Goal: Check status: Check status

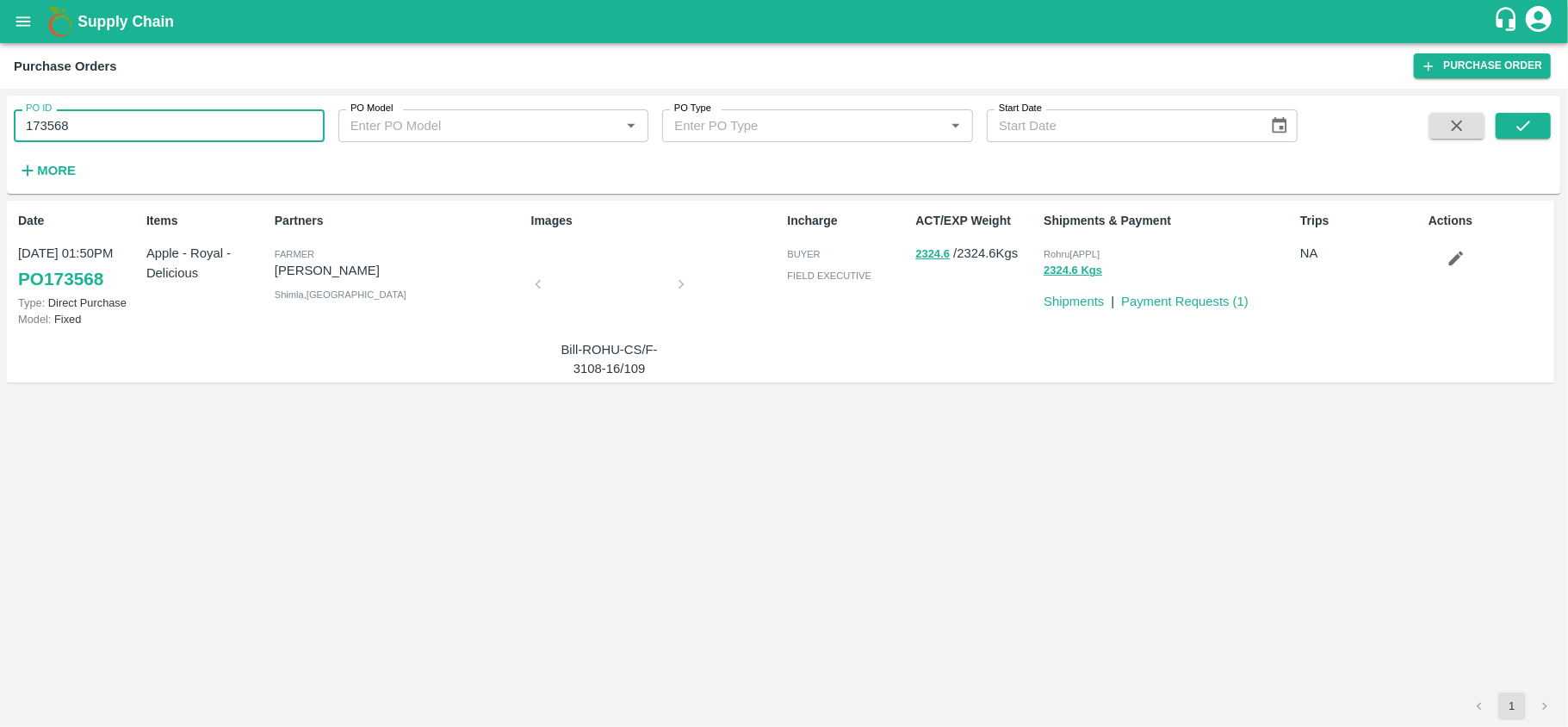
click at [177, 125] on input "173568" at bounding box center [169, 125] width 311 height 33
click at [1523, 124] on icon "submit" at bounding box center [1523, 125] width 19 height 19
click at [166, 121] on input "173571" at bounding box center [169, 125] width 311 height 33
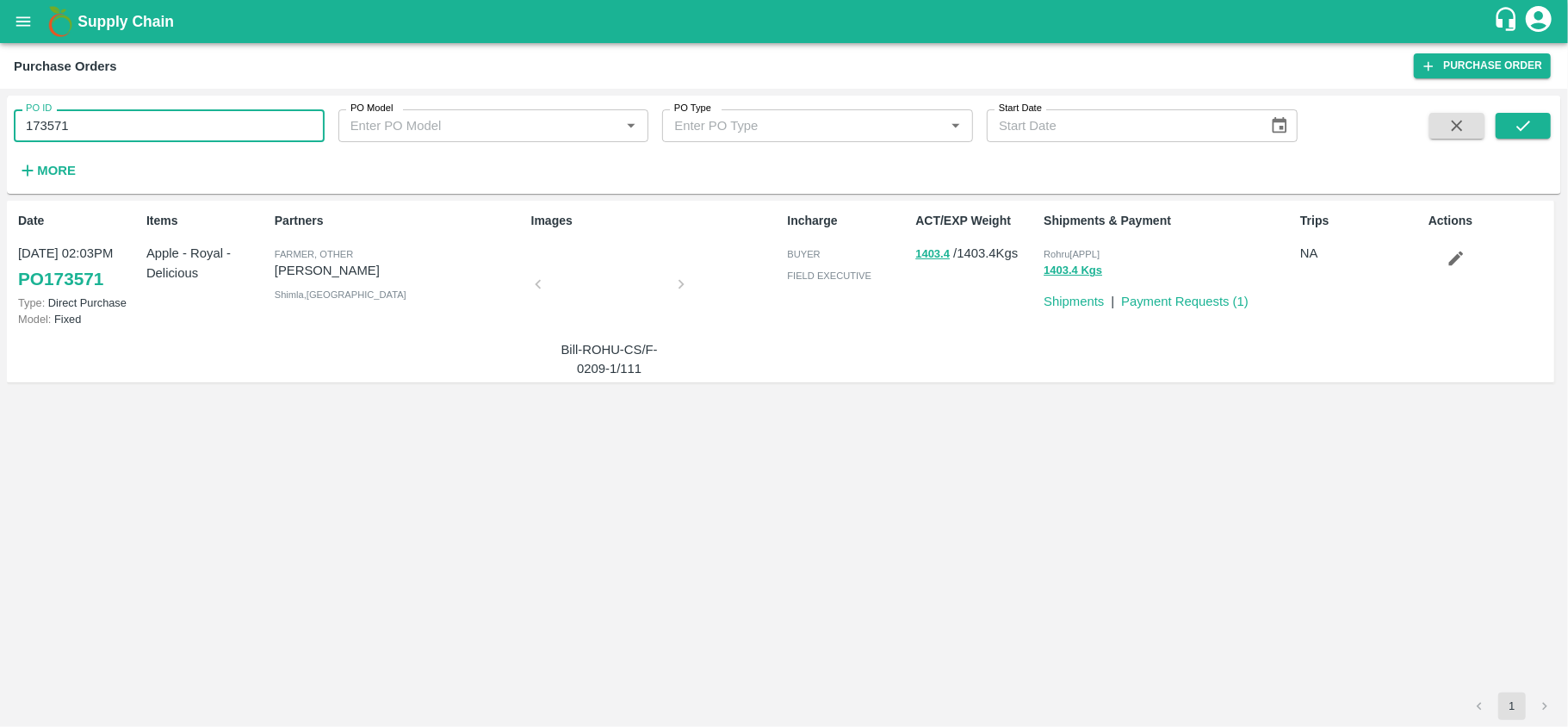
paste input "text"
type input "169125"
click at [1531, 122] on icon "submit" at bounding box center [1523, 125] width 19 height 19
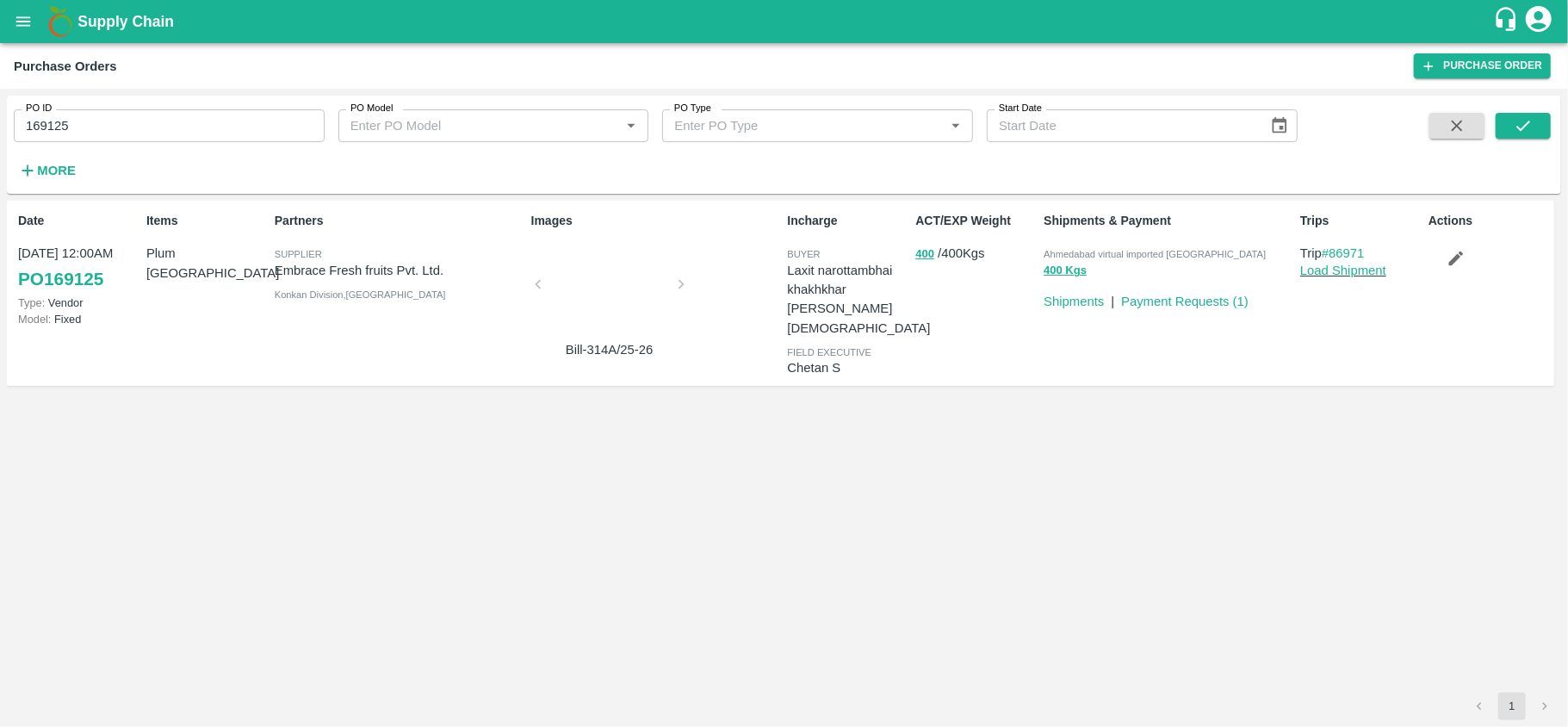
click at [1119, 256] on span "Ahmedabad virtual imported [GEOGRAPHIC_DATA]" at bounding box center [1154, 254] width 222 height 10
copy p "Ahmedabad virtual imported DC 400 Kgs"
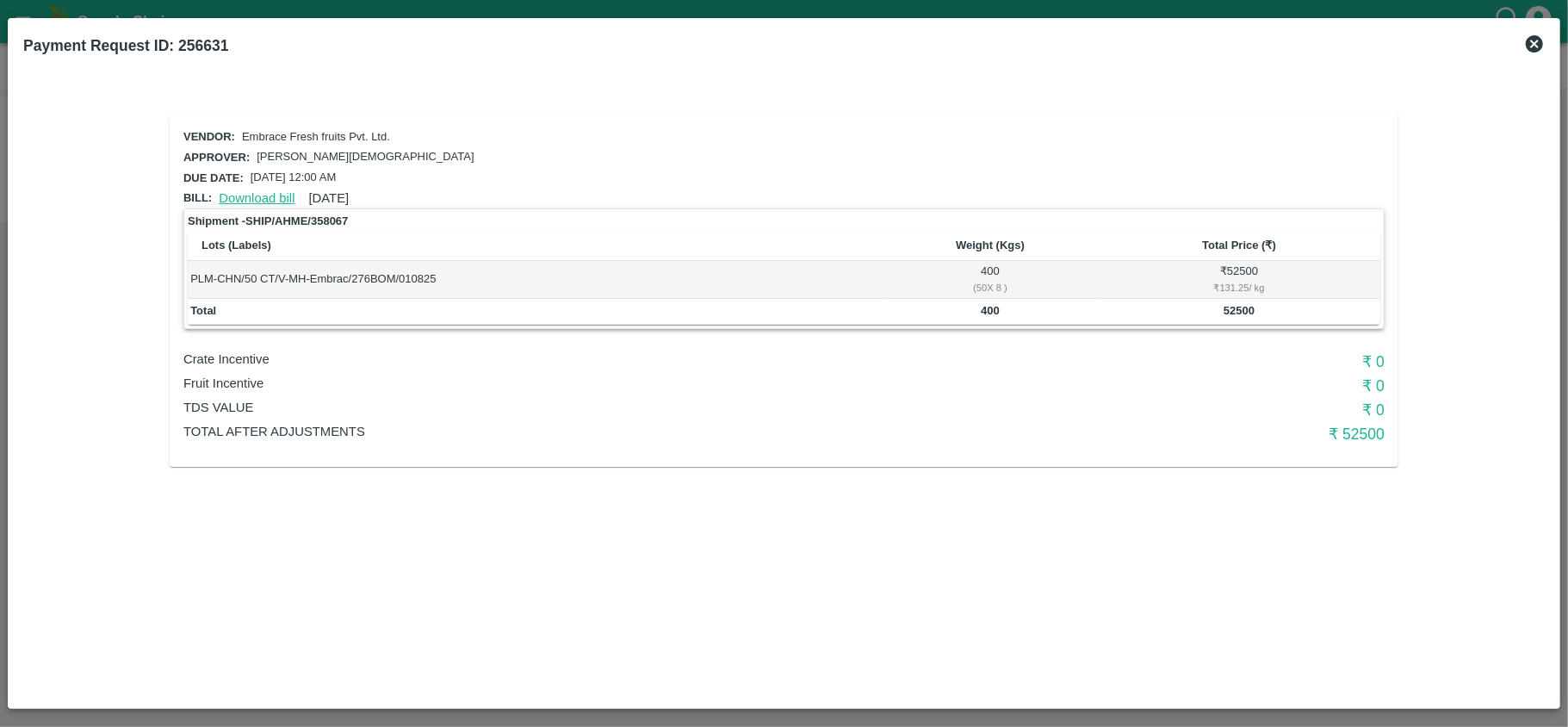
click at [250, 196] on link "Download bill" at bounding box center [257, 198] width 76 height 14
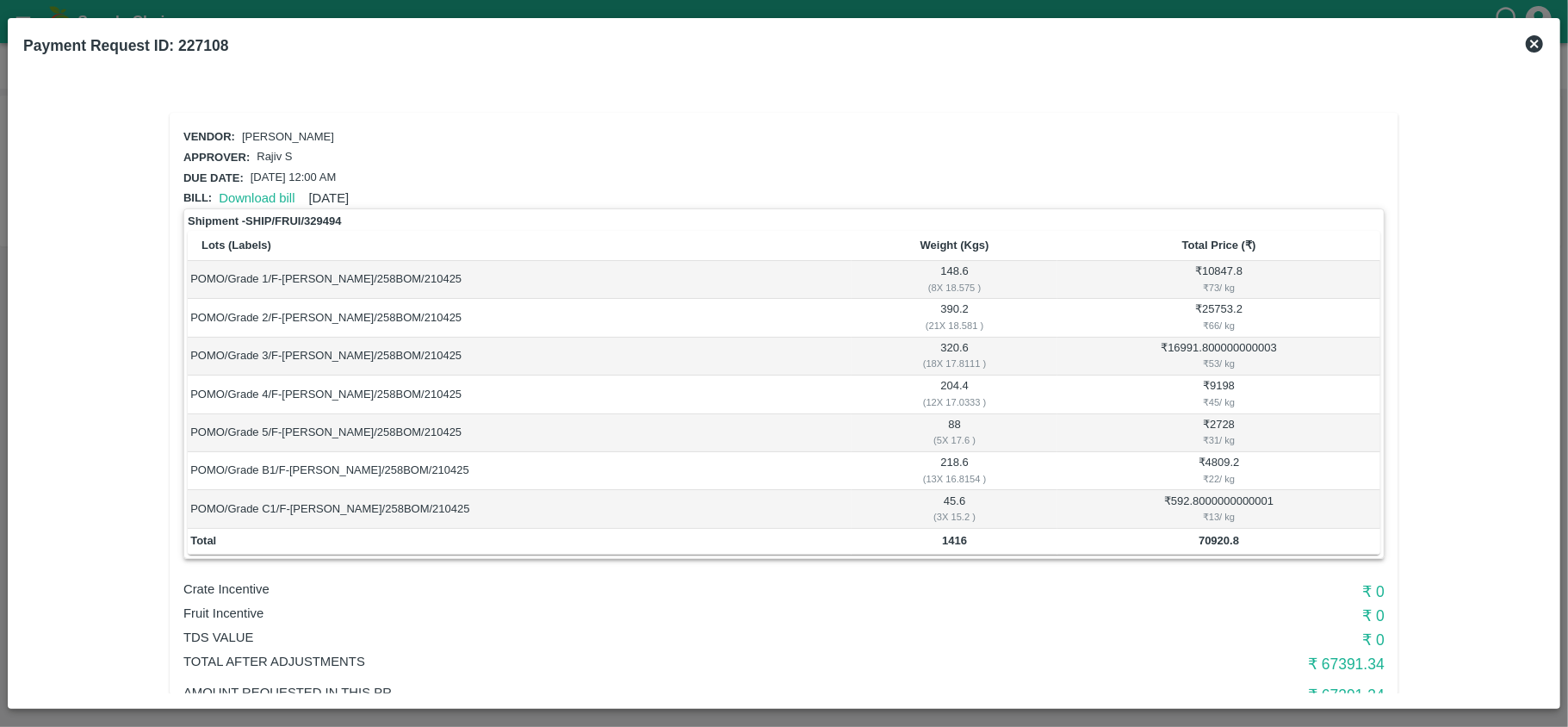
click at [1536, 42] on icon at bounding box center [1534, 44] width 21 height 21
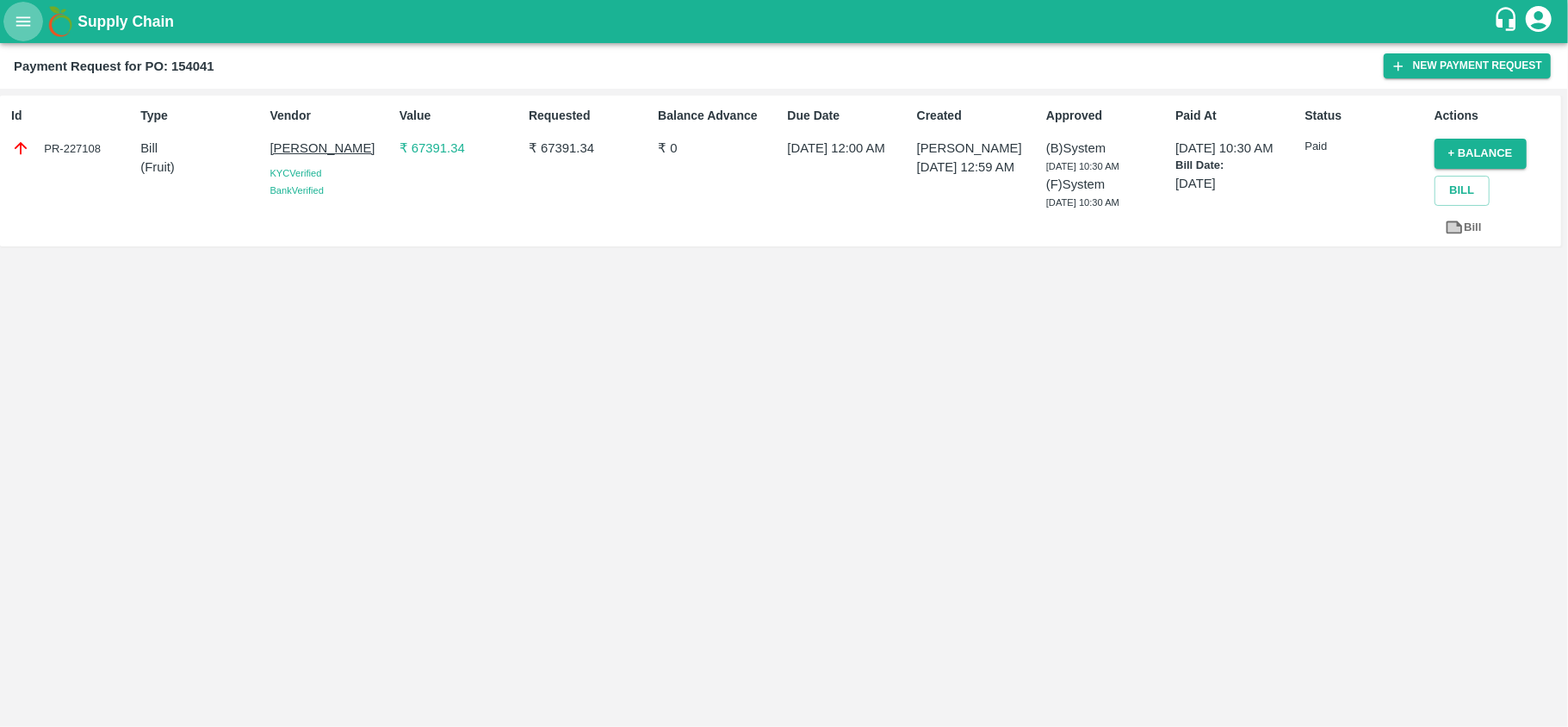
click at [24, 21] on icon "open drawer" at bounding box center [23, 21] width 19 height 19
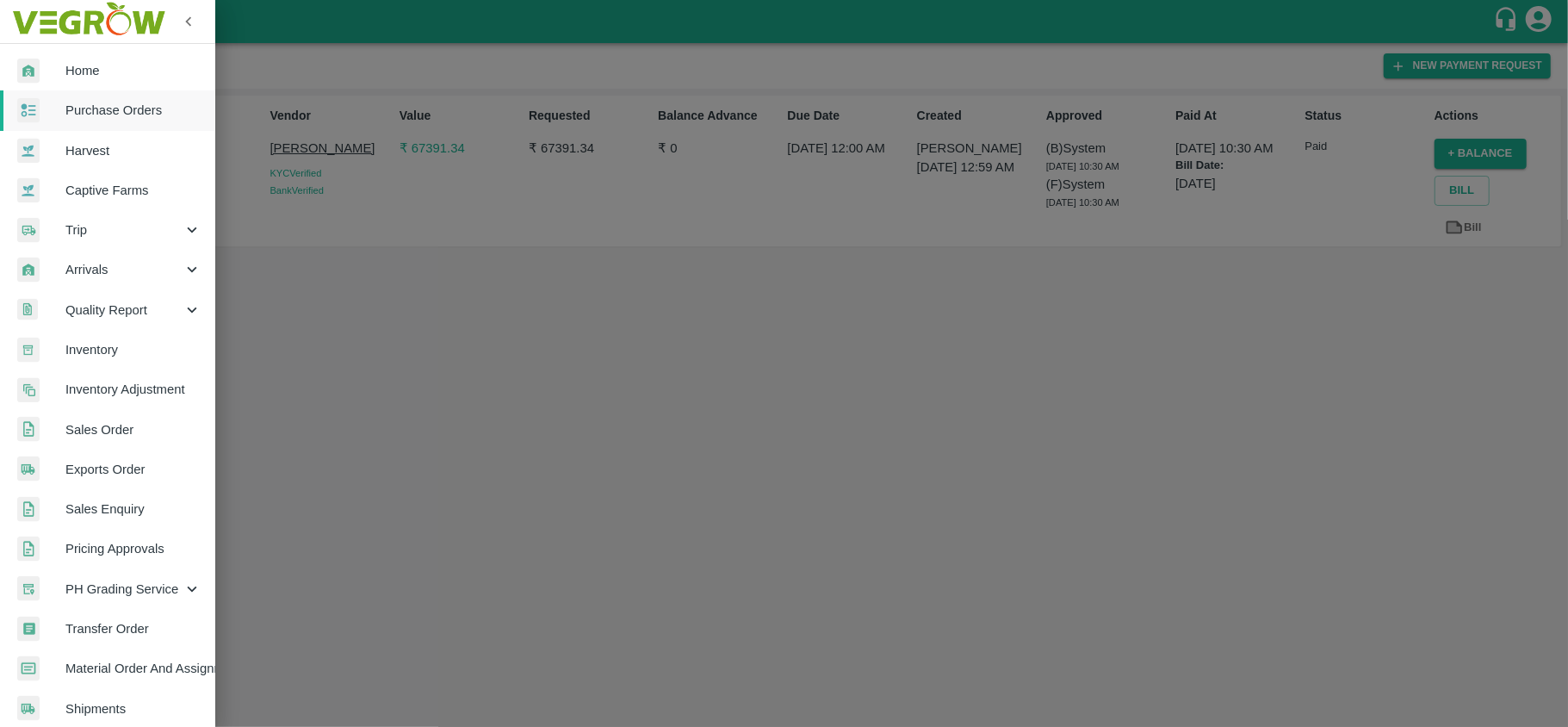
click at [87, 115] on span "Purchase Orders" at bounding box center [133, 109] width 136 height 19
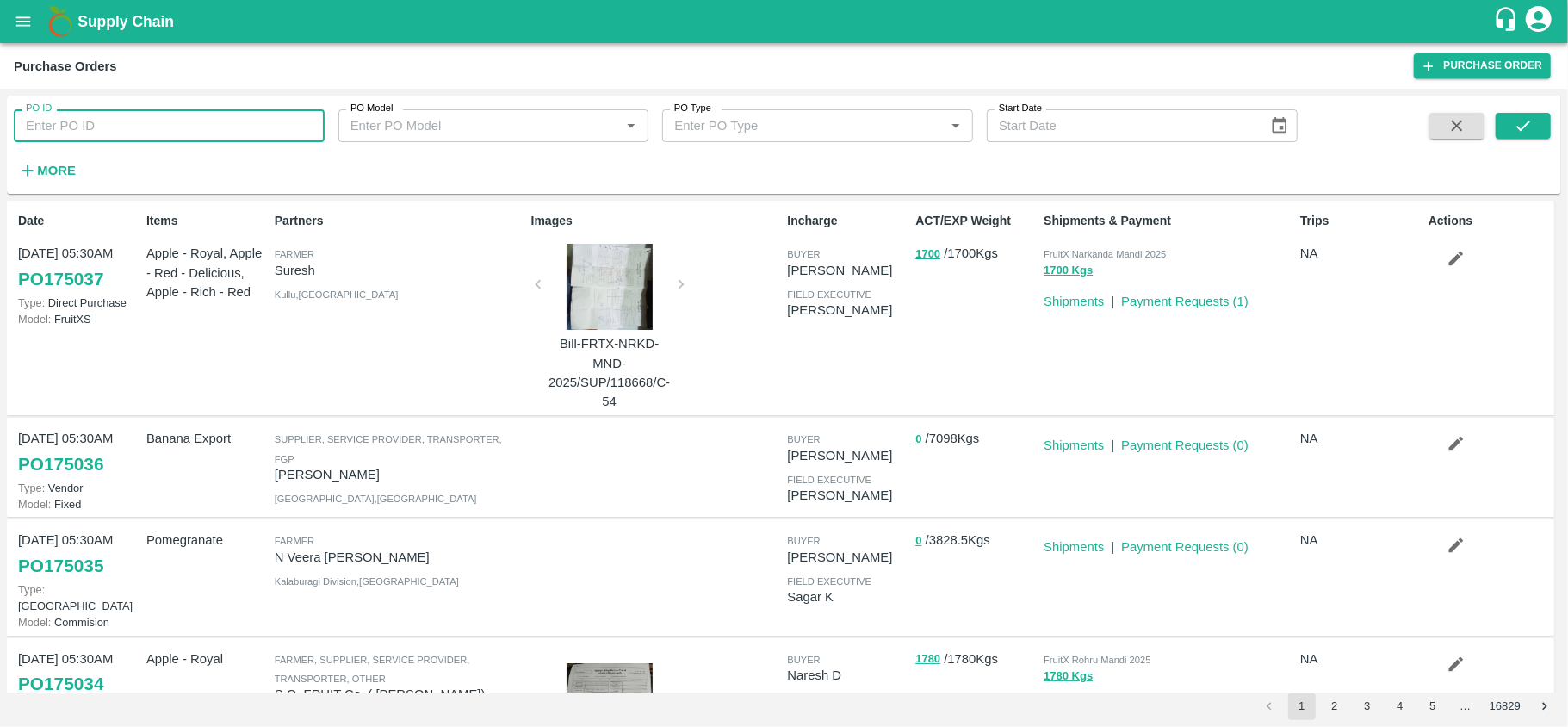
click at [145, 121] on input "PO ID" at bounding box center [169, 125] width 311 height 33
paste input "173568"
click at [1531, 129] on icon "submit" at bounding box center [1523, 125] width 19 height 19
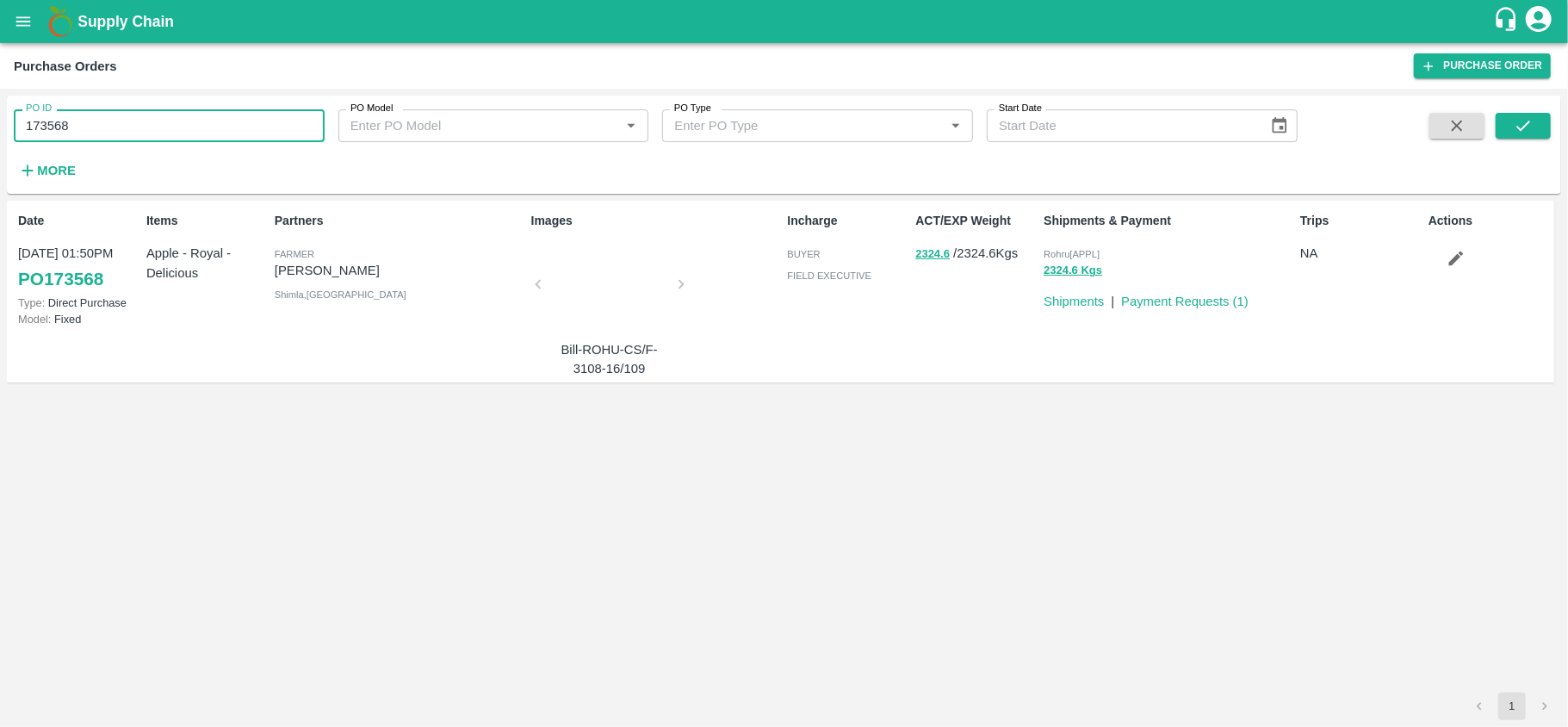
click at [174, 120] on input "173568" at bounding box center [169, 125] width 311 height 33
paste input "text"
click at [1535, 124] on button "submit" at bounding box center [1523, 125] width 55 height 26
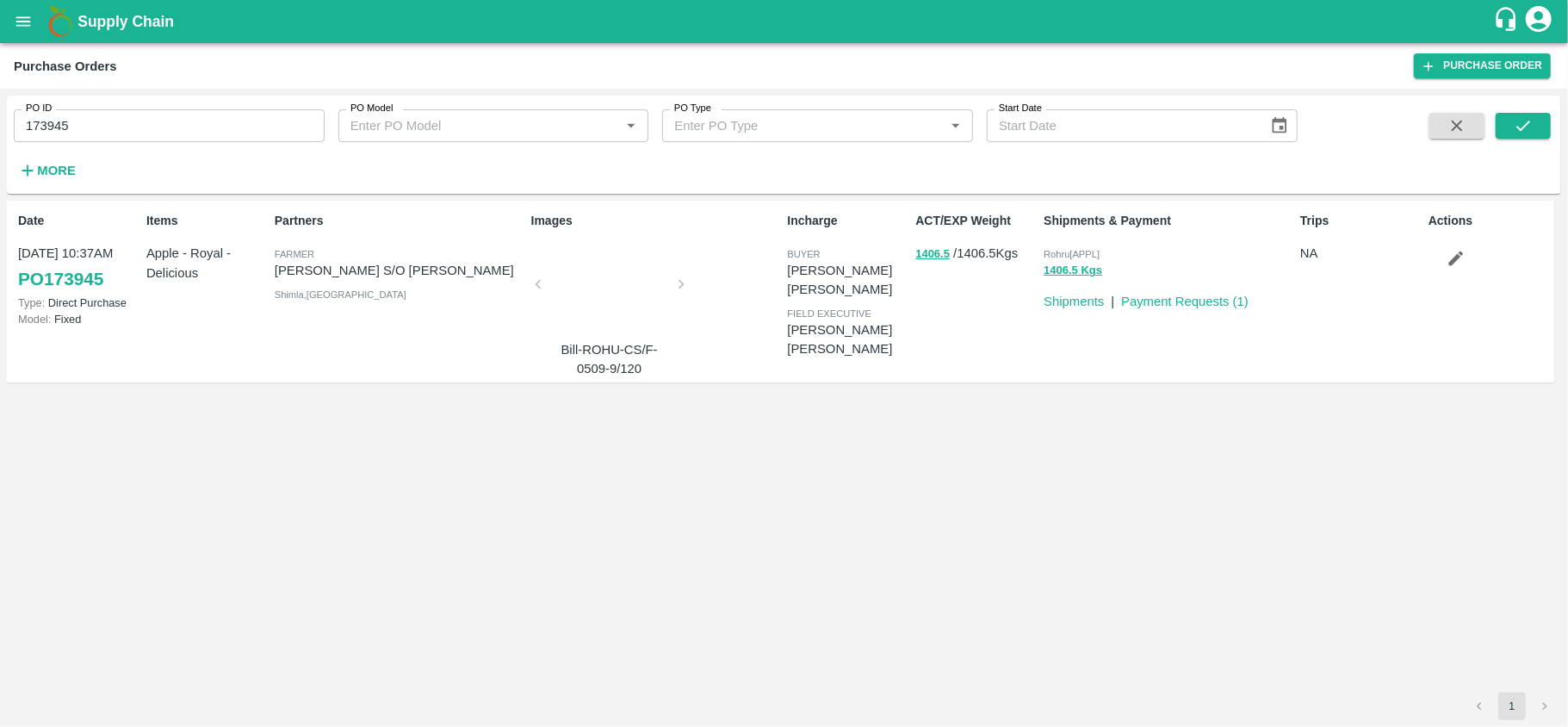
click at [181, 129] on input "173945" at bounding box center [169, 125] width 311 height 33
paste input "text"
click at [1534, 122] on button "submit" at bounding box center [1523, 125] width 55 height 26
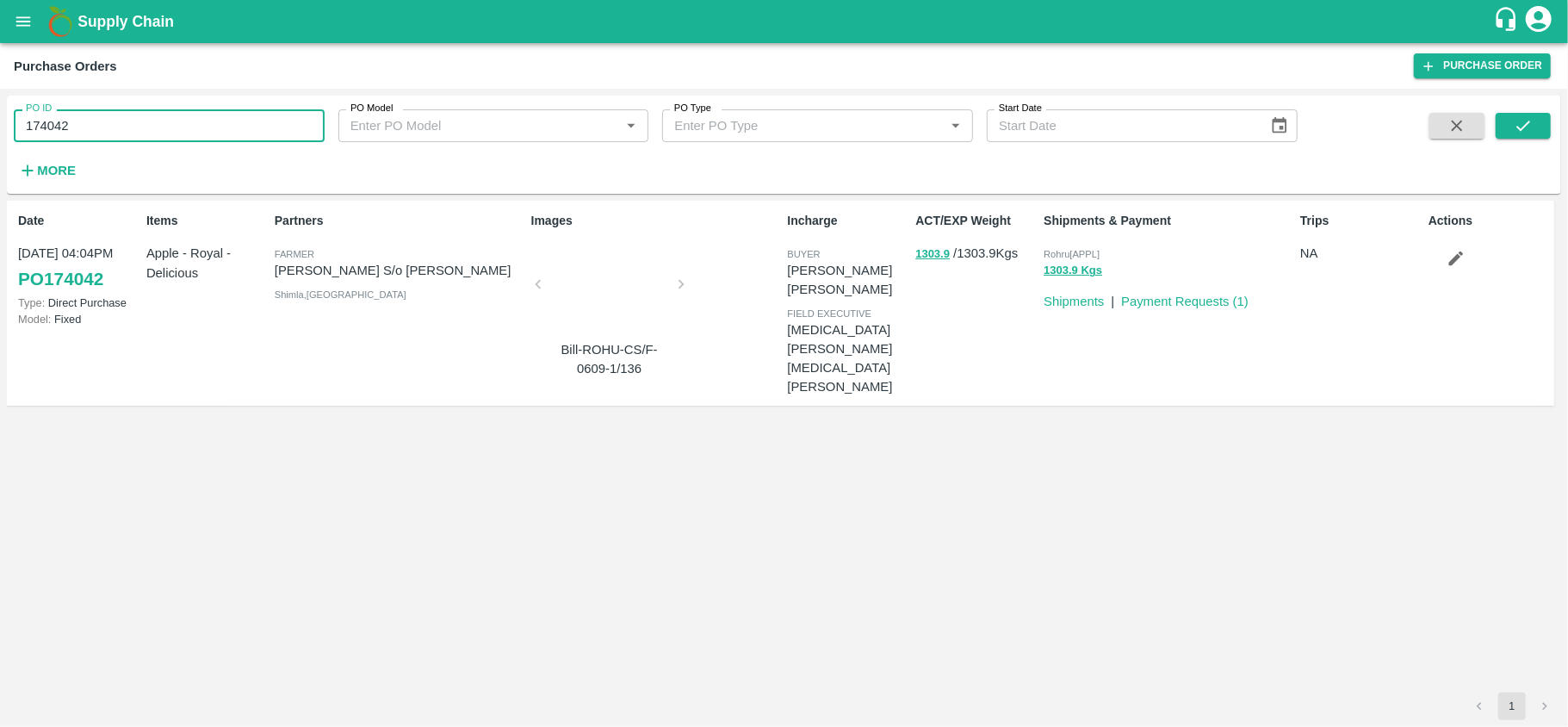
click at [142, 120] on input "174042" at bounding box center [169, 125] width 311 height 33
paste input "text"
type input "174093"
click at [1514, 117] on icon "submit" at bounding box center [1523, 125] width 19 height 19
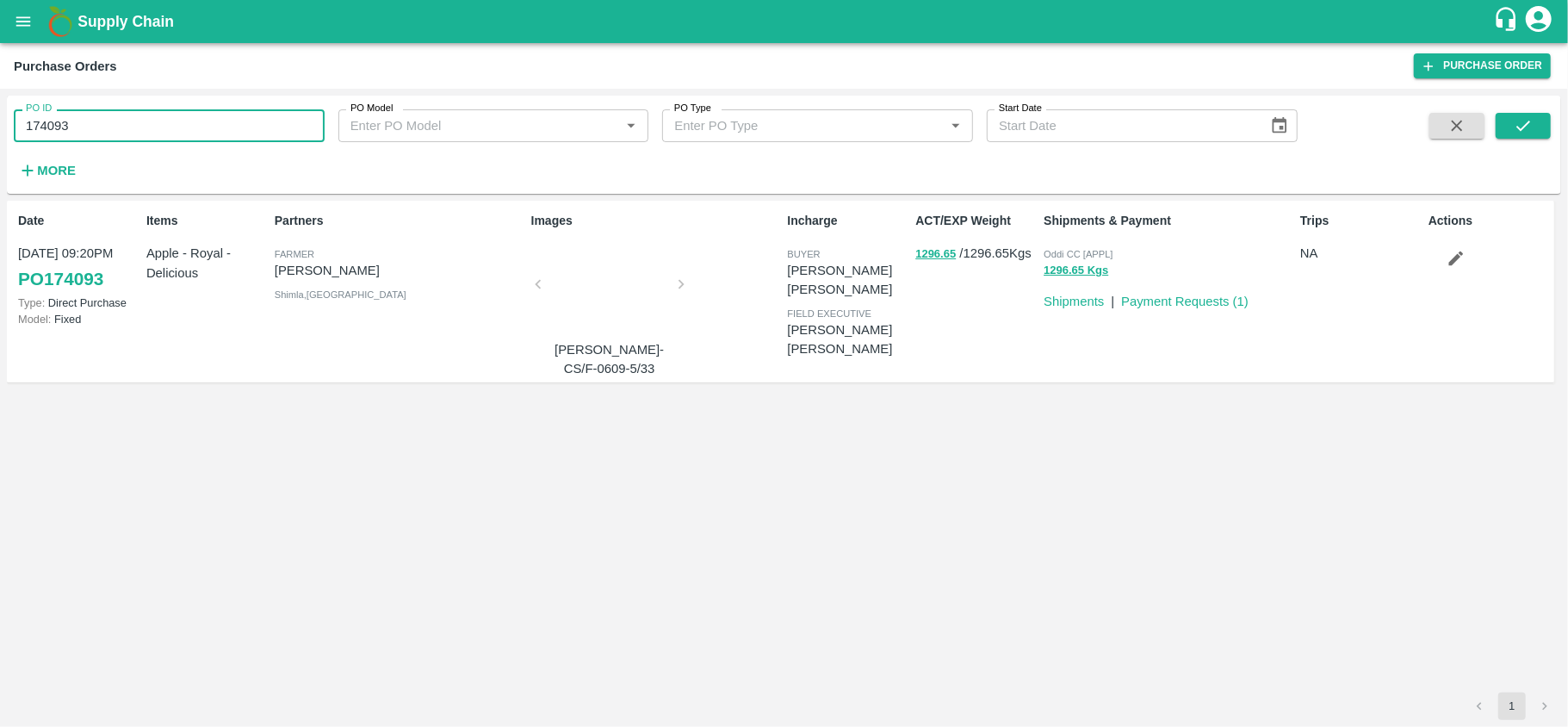
click at [194, 125] on input "174093" at bounding box center [169, 125] width 311 height 33
paste input "text"
click at [1528, 124] on icon "submit" at bounding box center [1524, 125] width 14 height 10
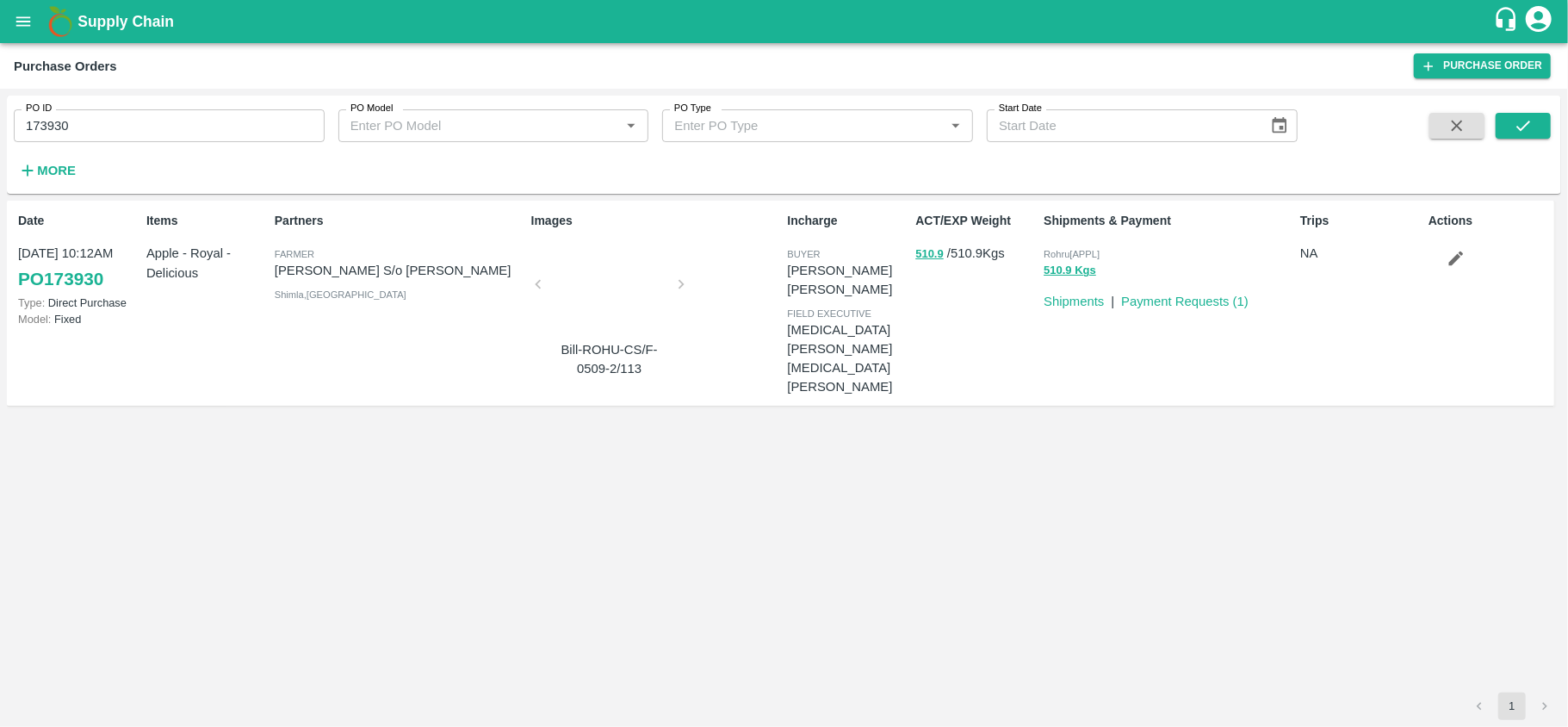
click at [87, 122] on input "173930" at bounding box center [169, 125] width 311 height 33
paste input "text"
click at [1531, 120] on icon "submit" at bounding box center [1523, 125] width 19 height 19
click at [100, 117] on input "174015" at bounding box center [169, 125] width 311 height 33
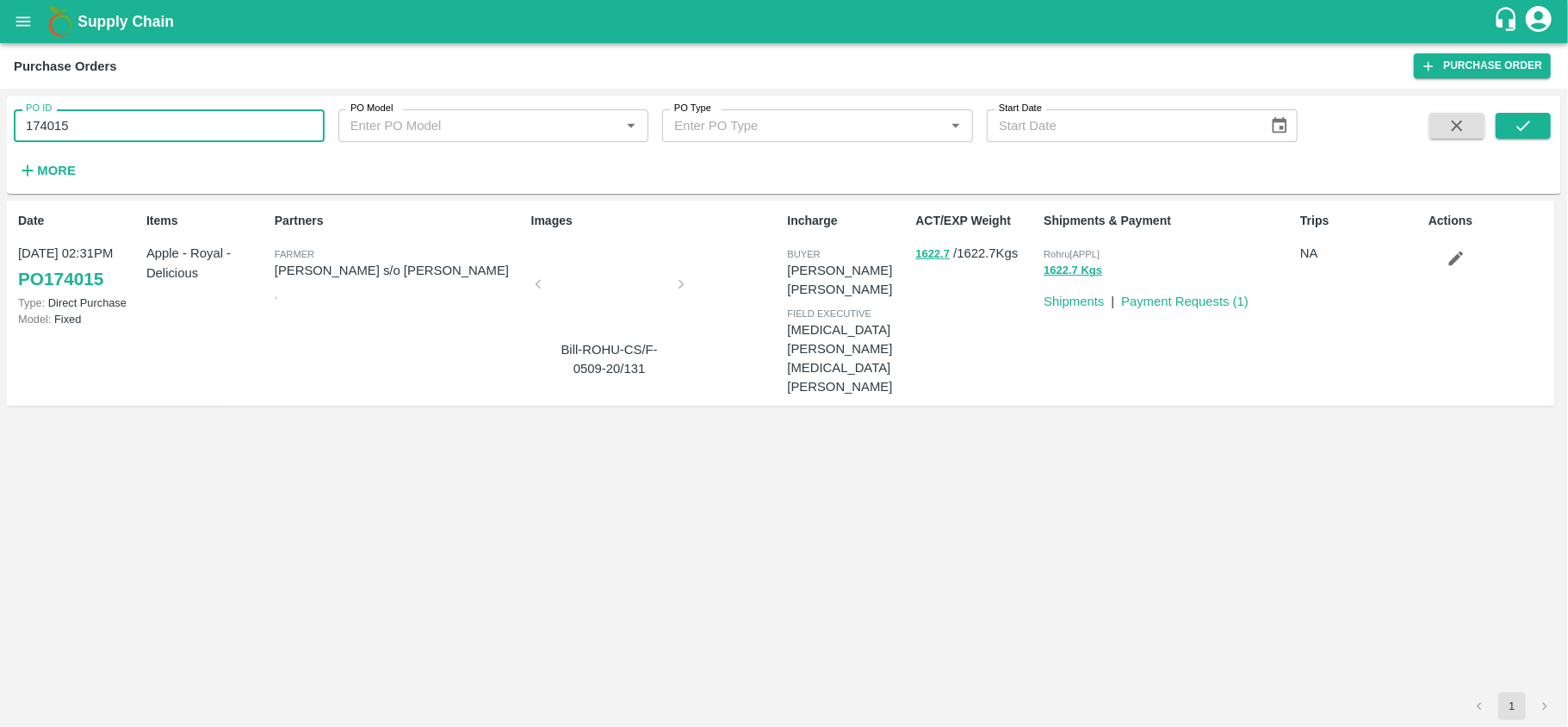
click at [100, 117] on input "174015" at bounding box center [169, 125] width 311 height 33
paste input "text"
click at [1538, 121] on button "submit" at bounding box center [1523, 125] width 55 height 26
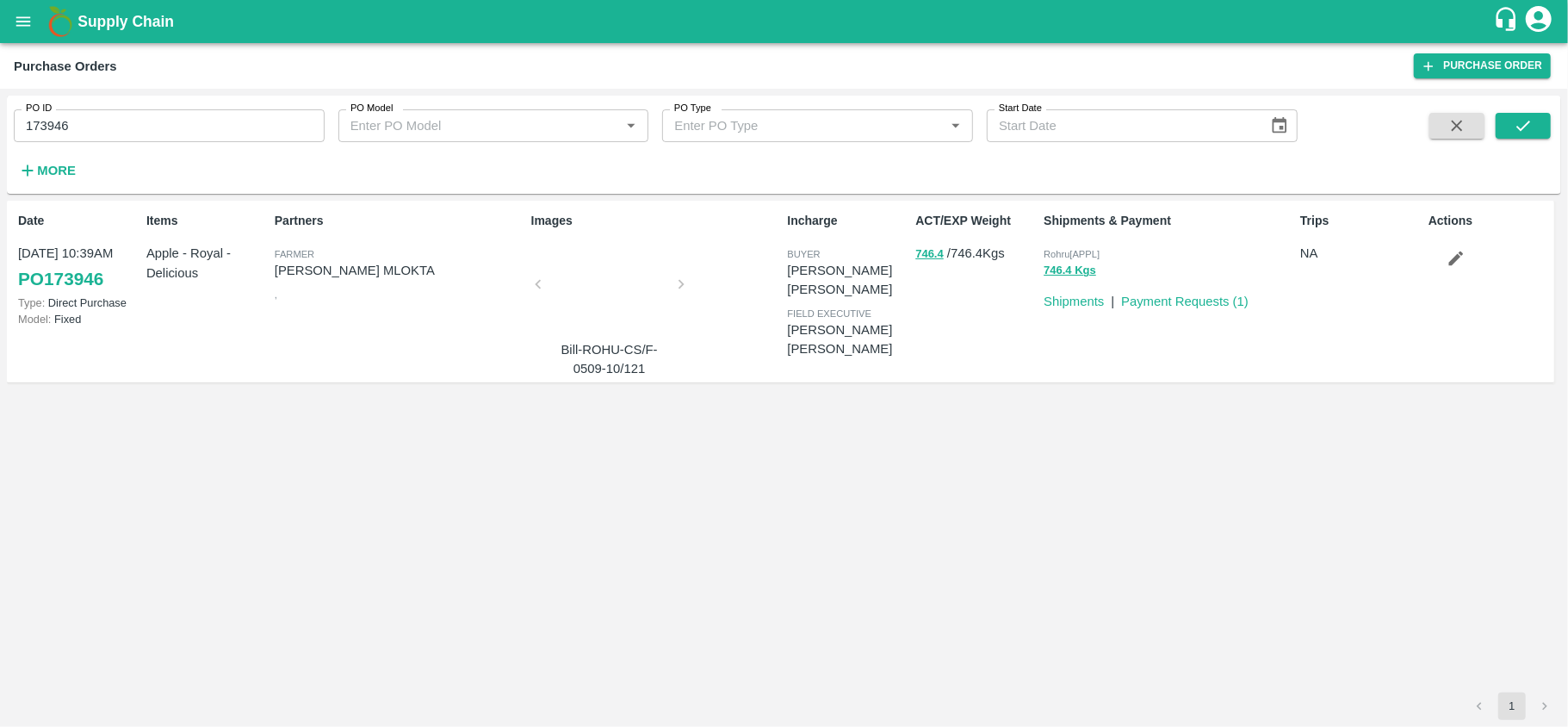
click at [306, 107] on div "PO ID 173946 PO ID" at bounding box center [162, 118] width 324 height 47
click at [252, 134] on input "173946" at bounding box center [169, 125] width 311 height 33
paste input "text"
click at [1534, 128] on button "submit" at bounding box center [1523, 125] width 55 height 26
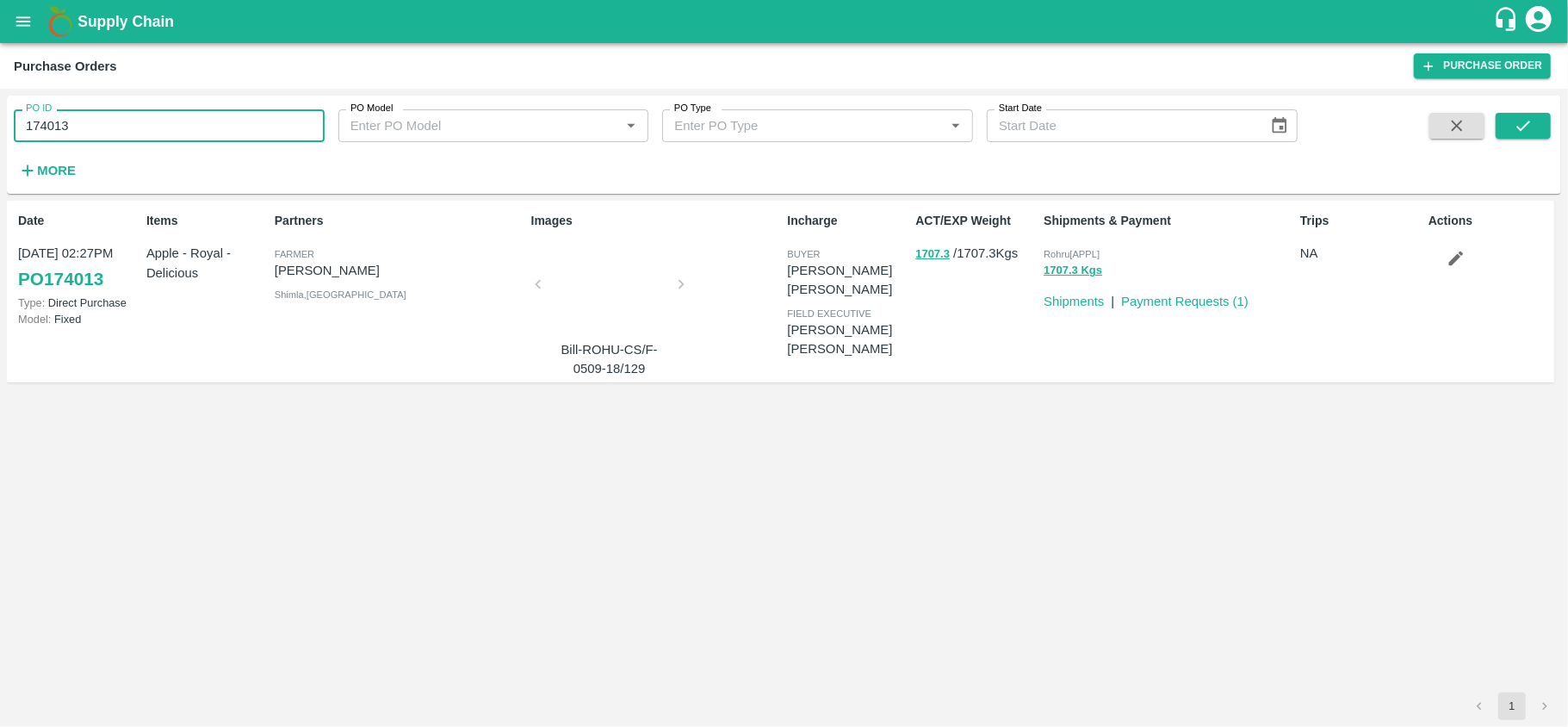
click at [151, 124] on input "174013" at bounding box center [169, 125] width 311 height 33
paste input "text"
click at [1521, 118] on icon "submit" at bounding box center [1523, 125] width 19 height 19
click at [122, 124] on input "174058" at bounding box center [169, 125] width 311 height 33
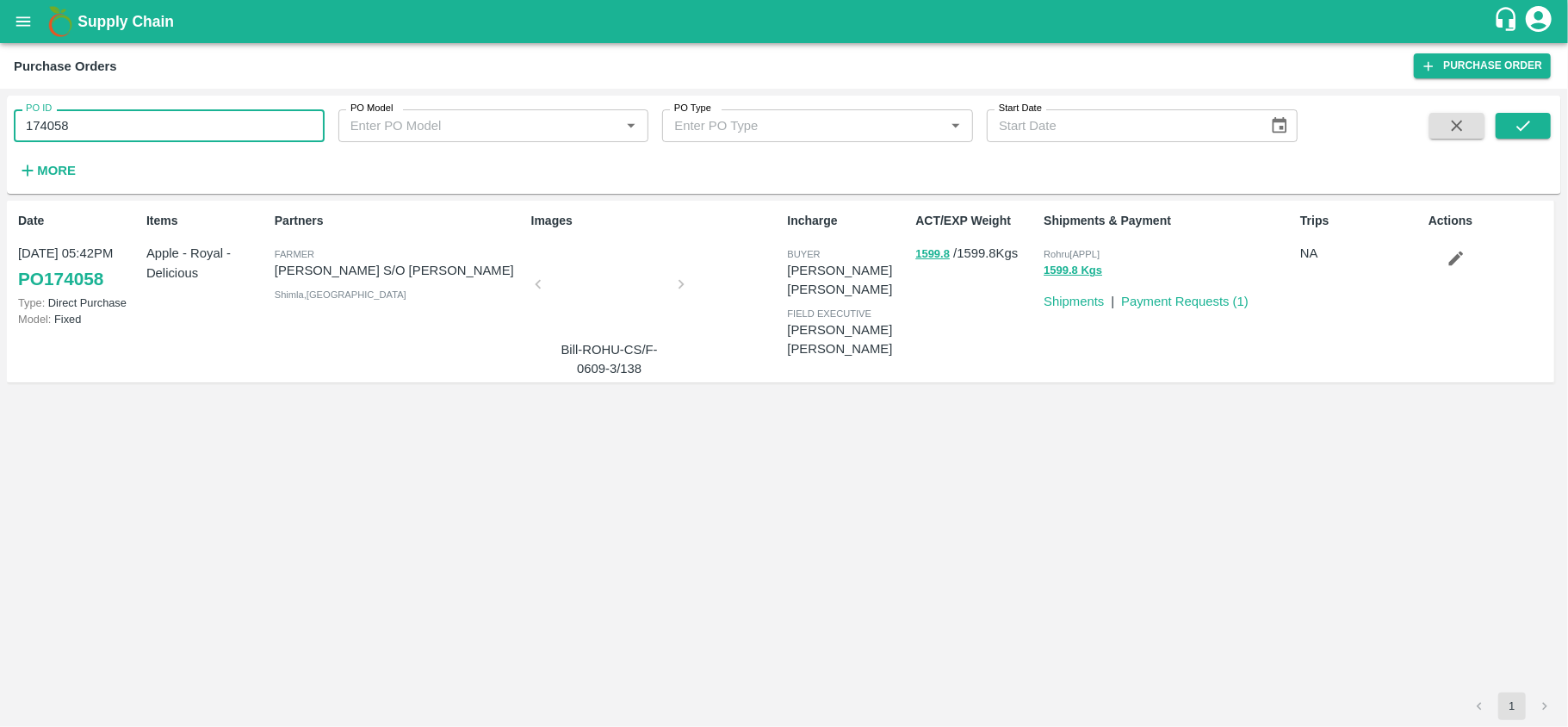
click at [122, 124] on input "174058" at bounding box center [169, 125] width 311 height 33
paste input "text"
click at [1521, 127] on icon "submit" at bounding box center [1523, 125] width 19 height 19
click at [127, 135] on input "173345" at bounding box center [169, 125] width 311 height 33
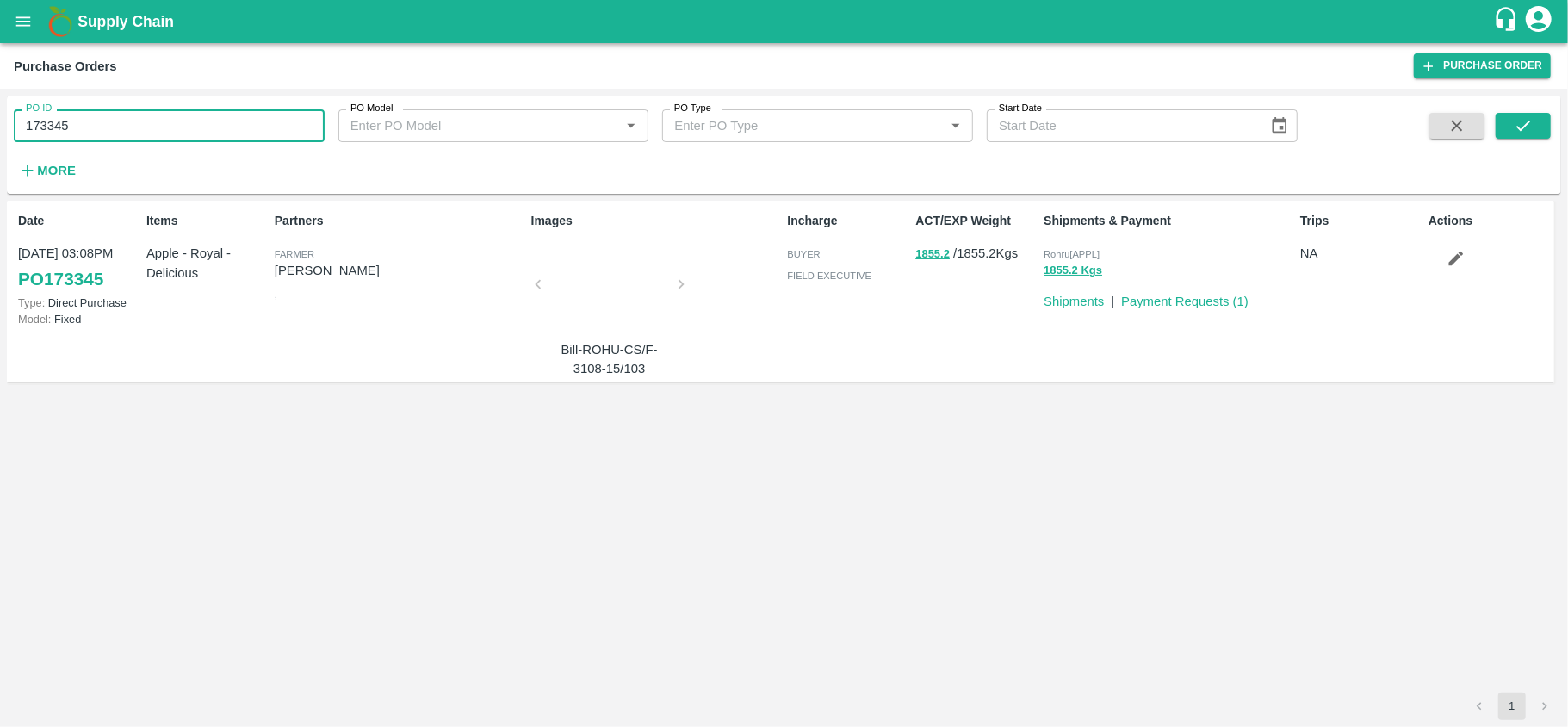
paste input "text"
click at [1531, 117] on icon "submit" at bounding box center [1523, 125] width 19 height 19
click at [122, 125] on input "173287" at bounding box center [169, 125] width 311 height 33
paste input "text"
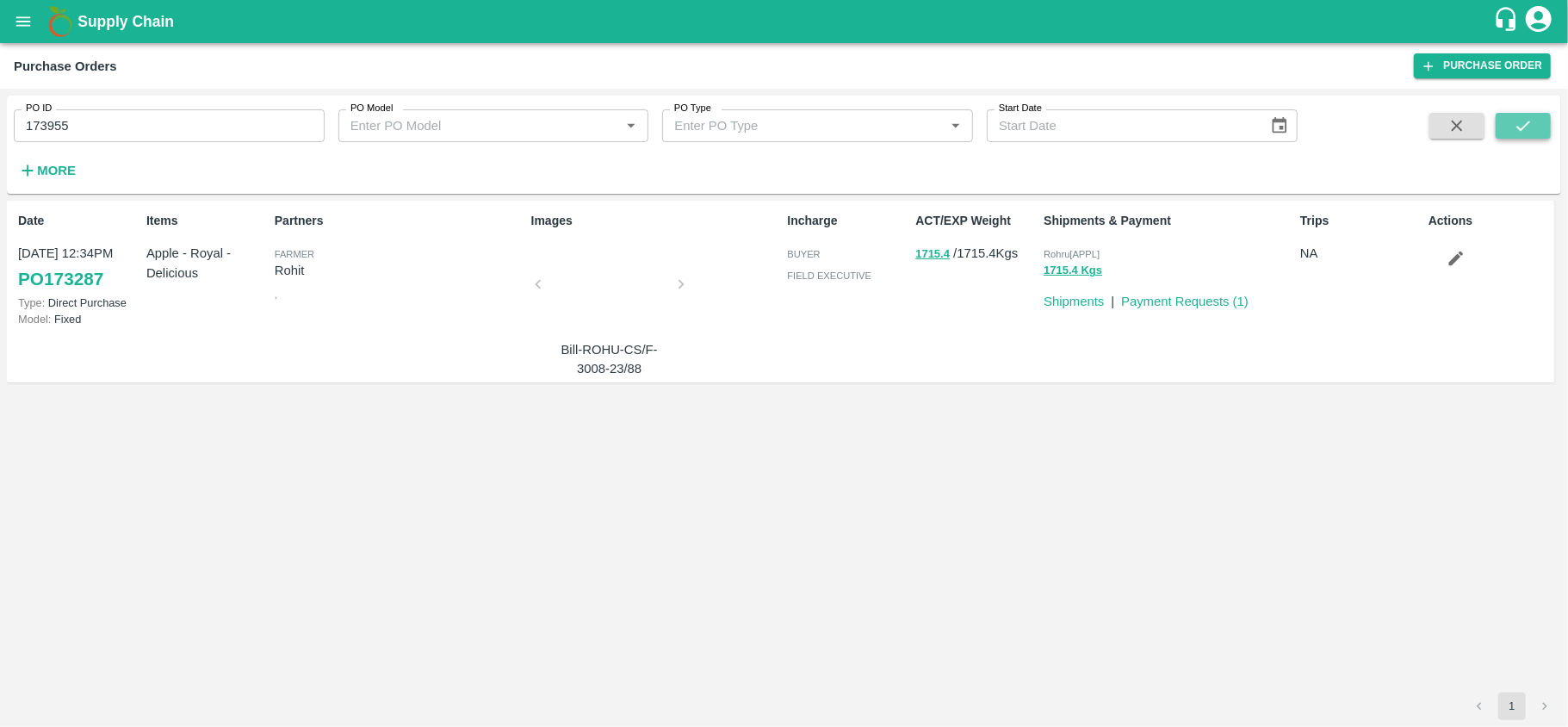
click at [1534, 127] on button "submit" at bounding box center [1523, 125] width 55 height 26
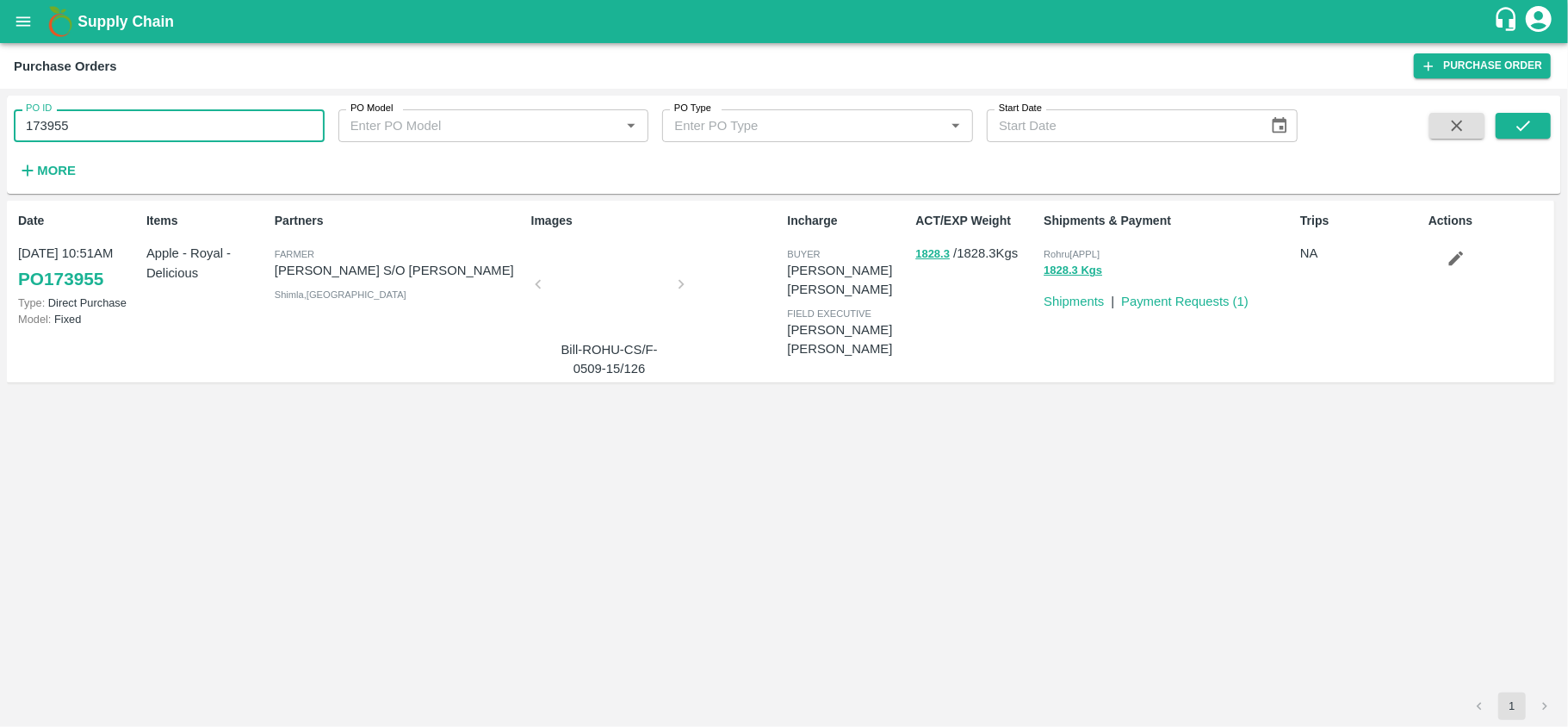
click at [134, 127] on input "173955" at bounding box center [169, 125] width 311 height 33
paste input "text"
click at [1524, 131] on icon "submit" at bounding box center [1523, 125] width 19 height 19
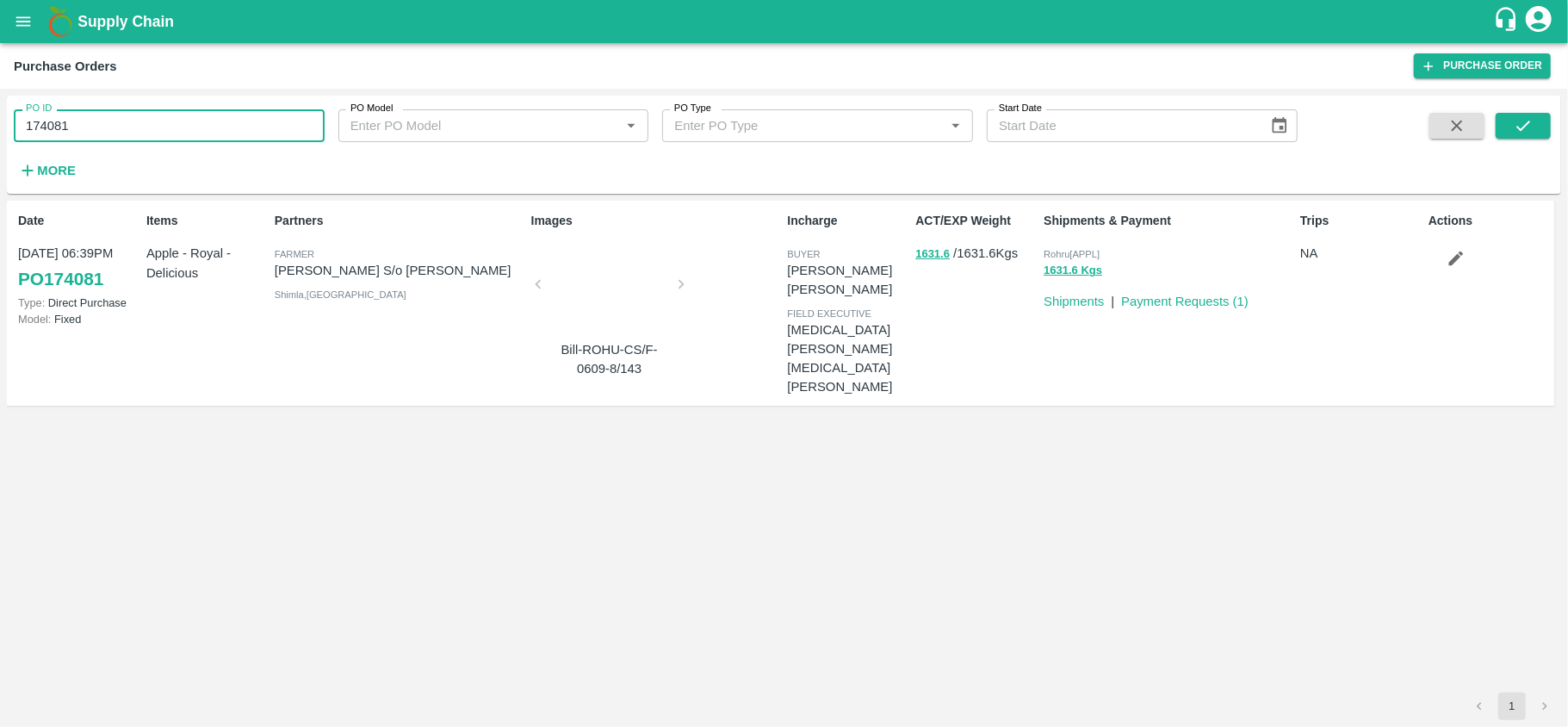
click at [203, 134] on input "174081" at bounding box center [169, 125] width 311 height 33
paste input "text"
type input "174493"
click at [1537, 125] on button "submit" at bounding box center [1523, 125] width 55 height 26
